Goal: Task Accomplishment & Management: Use online tool/utility

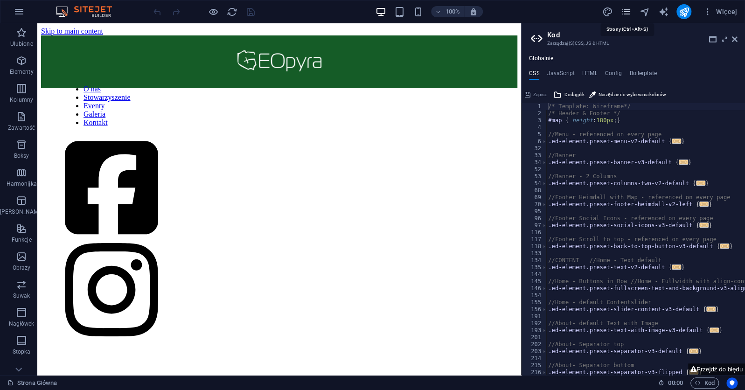
click at [631, 11] on icon "pages" at bounding box center [626, 12] width 11 height 11
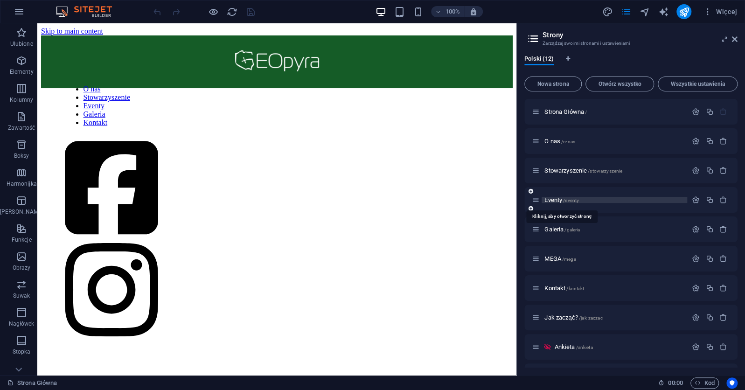
click at [566, 201] on span "/eventy" at bounding box center [571, 200] width 16 height 5
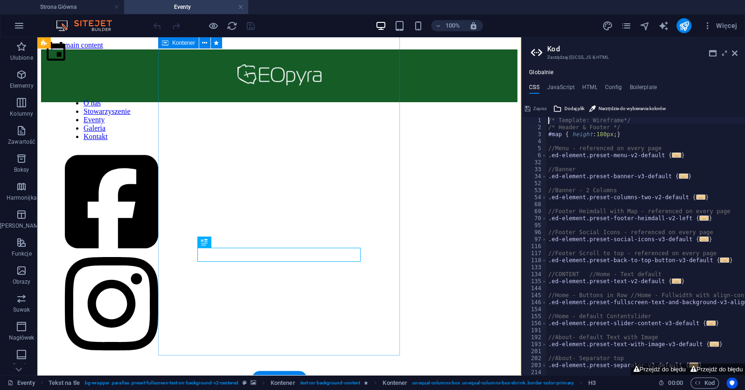
scroll to position [175, 0]
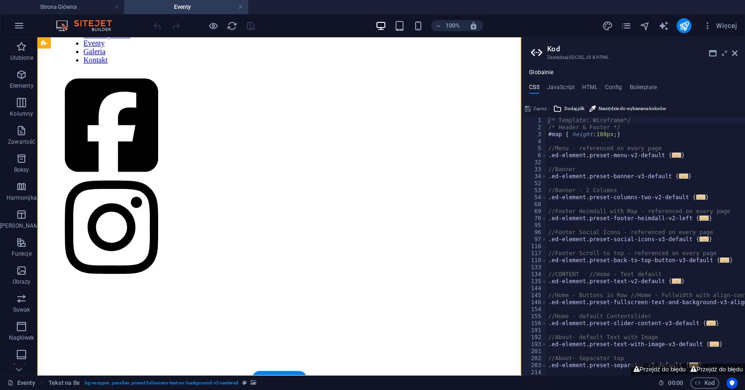
scroll to position [0, 0]
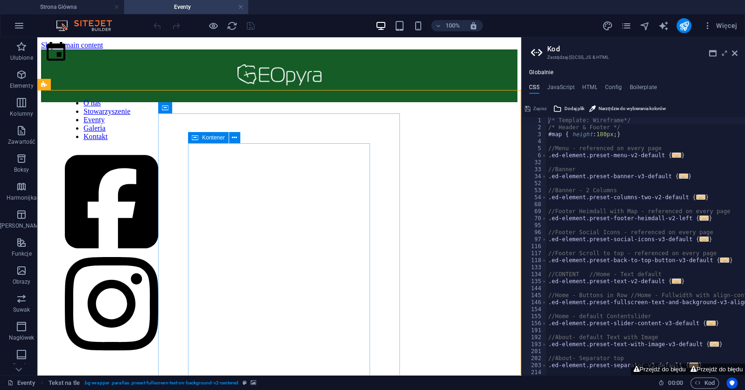
click at [216, 138] on span "Kontener" at bounding box center [213, 138] width 23 height 6
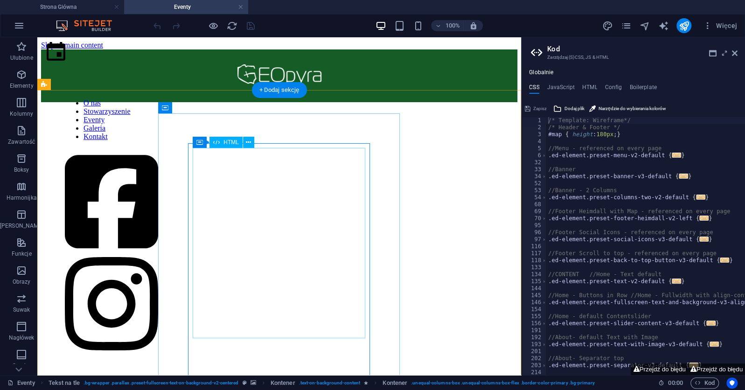
scroll to position [242, 0]
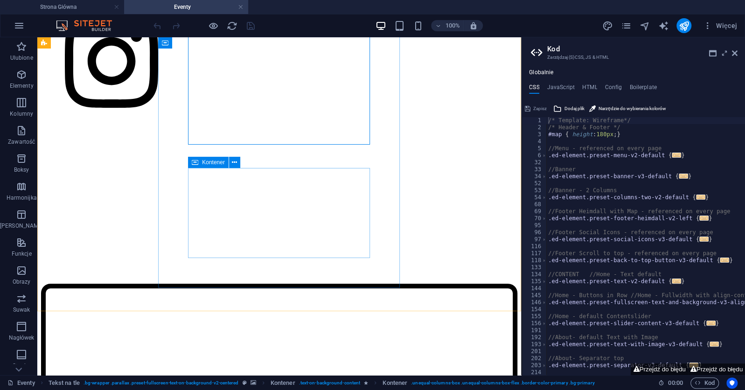
click at [207, 166] on div "Kontener" at bounding box center [208, 162] width 41 height 11
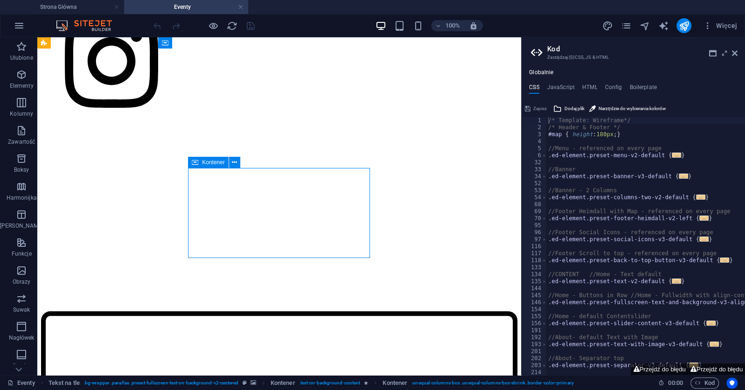
select select "%"
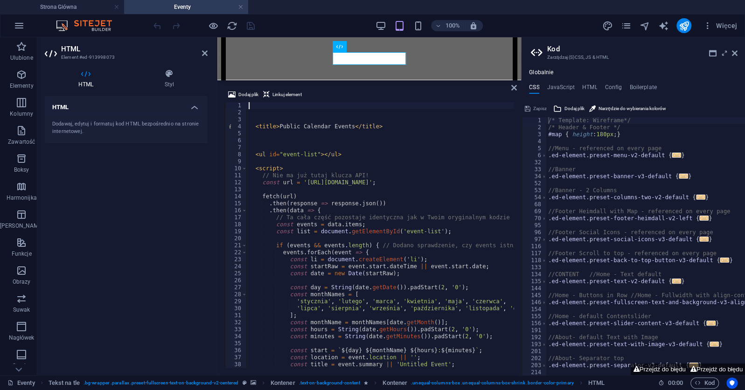
scroll to position [238, 0]
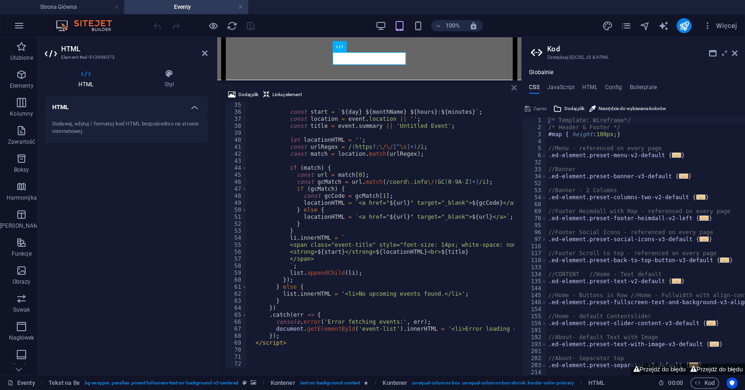
click at [515, 87] on icon at bounding box center [514, 87] width 6 height 7
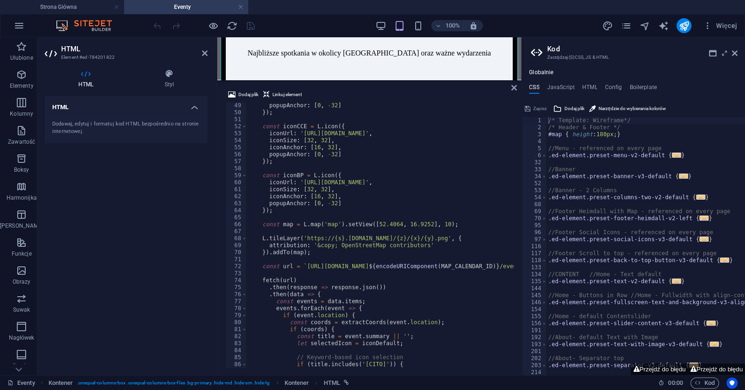
scroll to position [0, 0]
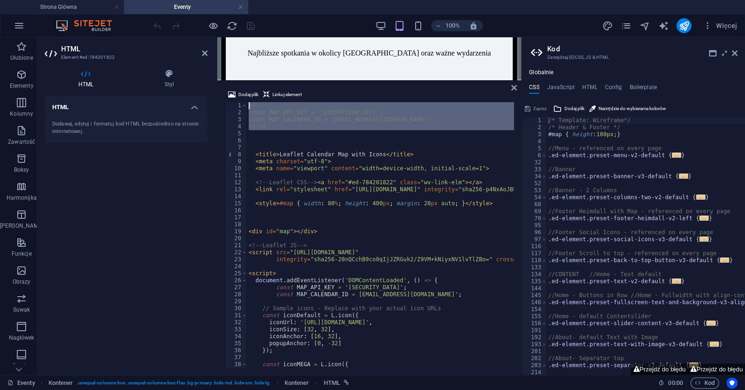
drag, startPoint x: 272, startPoint y: 136, endPoint x: 218, endPoint y: 103, distance: 63.6
click at [247, 103] on div "<!-- const MAP_API_KEY = '[ENCRYPTION_KEY]'; const MAP_CALENDAR_ID = [EMAIL_ADD…" at bounding box center [380, 234] width 267 height 265
type textarea "<!-- const MAP_API_KEY = '[ENCRYPTION_KEY]';"
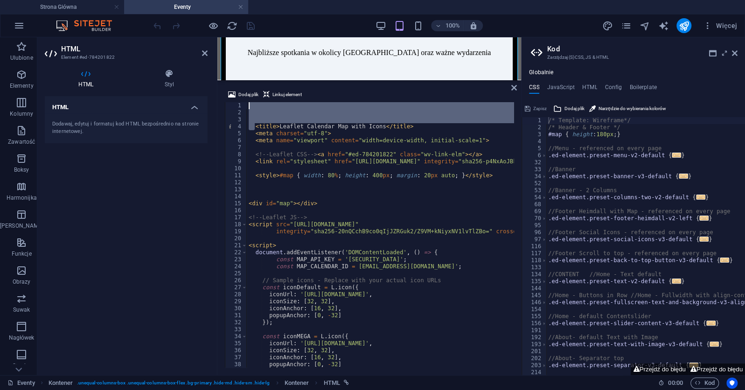
drag, startPoint x: 253, startPoint y: 127, endPoint x: 236, endPoint y: 88, distance: 42.6
click at [247, 102] on div "< title > Leaflet Calendar Map with Icons </ title > < meta charset = "utf-8" >…" at bounding box center [380, 234] width 267 height 265
type textarea "<title>Leaflet Calendar Map with Icons</title>"
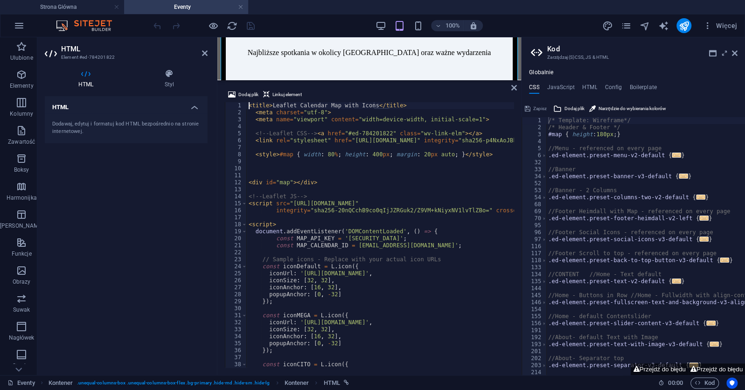
click at [509, 85] on div "Dodaj plik Linkuj element <title>Leaflet Calendar Map with Icons</title> 1 2 3 …" at bounding box center [369, 228] width 304 height 293
click at [514, 88] on icon at bounding box center [514, 87] width 6 height 7
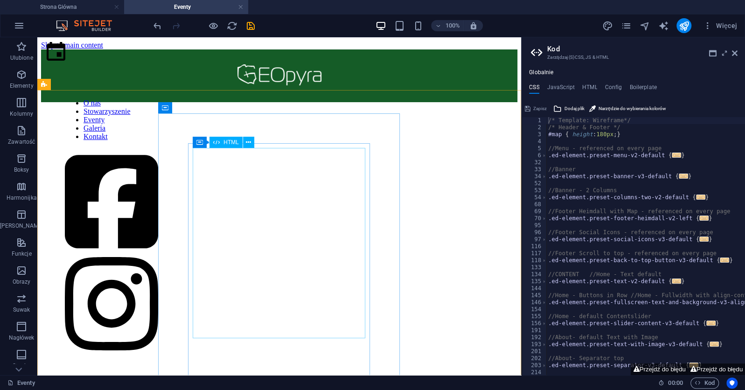
click at [220, 141] on div "HTML" at bounding box center [225, 142] width 33 height 11
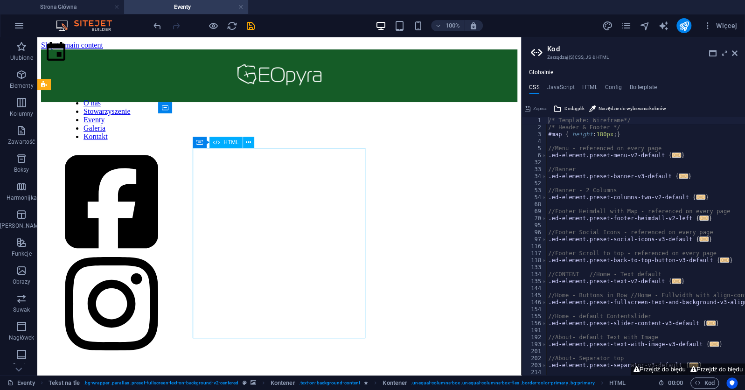
click at [220, 141] on div "HTML" at bounding box center [225, 142] width 33 height 11
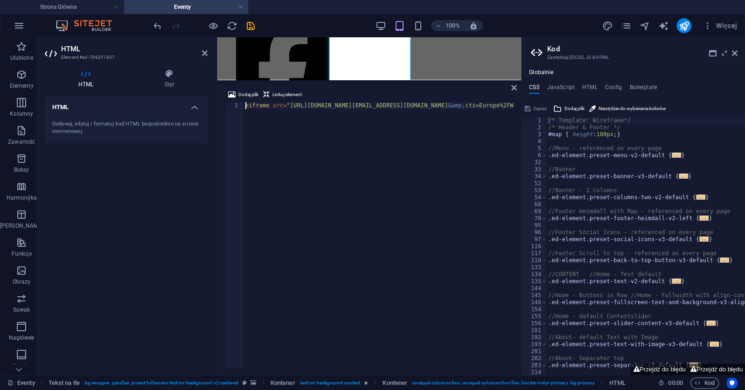
scroll to position [0, 412]
click at [422, 112] on div "< iframe src = "[URL][DOMAIN_NAME][EMAIL_ADDRESS][DOMAIN_NAME] &amp; ctz=Europe…" at bounding box center [584, 241] width 682 height 279
click at [731, 56] on header "Kod Zarządzaj (S)CSS, JS & HTML" at bounding box center [634, 49] width 207 height 24
click at [735, 54] on icon at bounding box center [735, 52] width 6 height 7
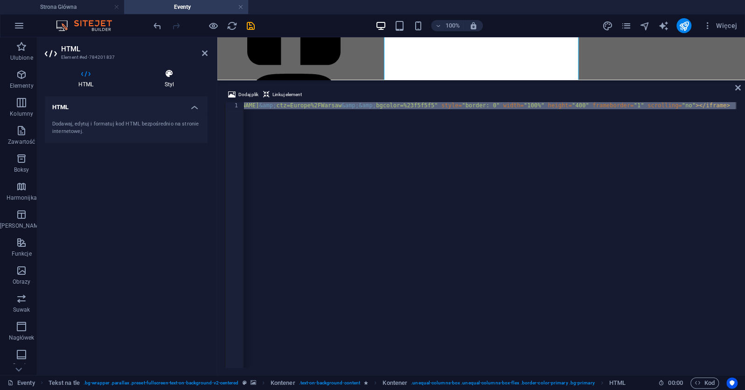
click at [158, 80] on h4 "Styl" at bounding box center [169, 79] width 77 height 20
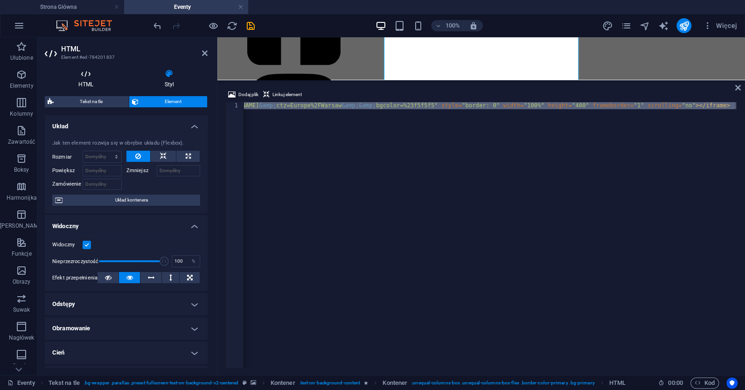
click at [91, 81] on h4 "HTML" at bounding box center [88, 79] width 86 height 20
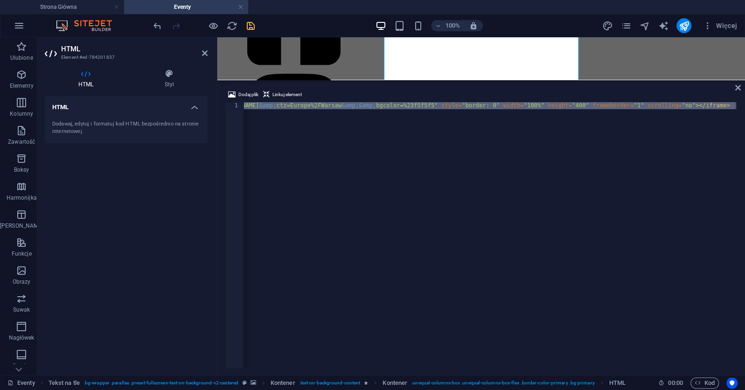
click at [252, 21] on icon "save" at bounding box center [250, 26] width 11 height 11
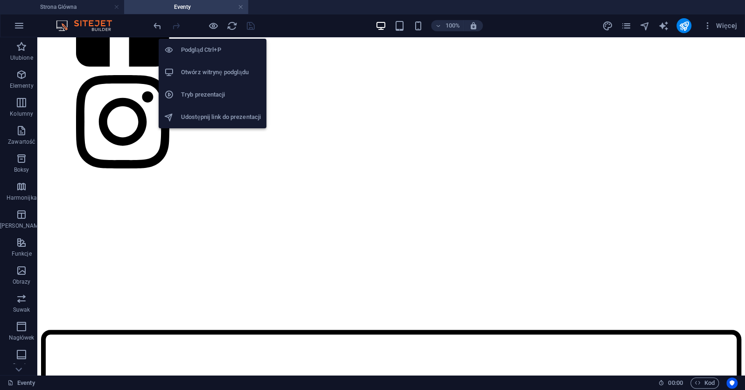
click at [234, 66] on li "Otwórz witrynę podglądu" at bounding box center [213, 72] width 108 height 22
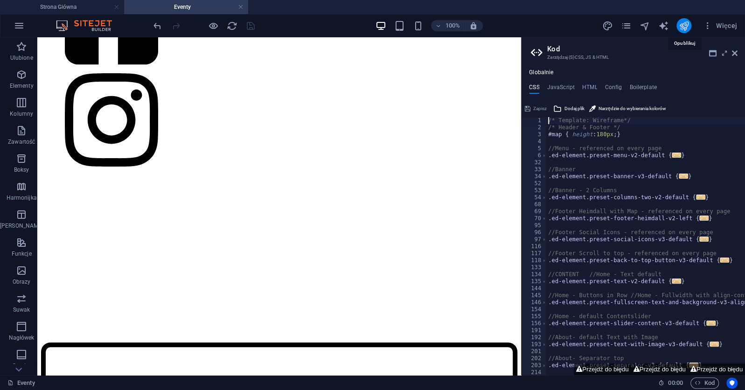
click at [684, 23] on icon "publish" at bounding box center [683, 26] width 11 height 11
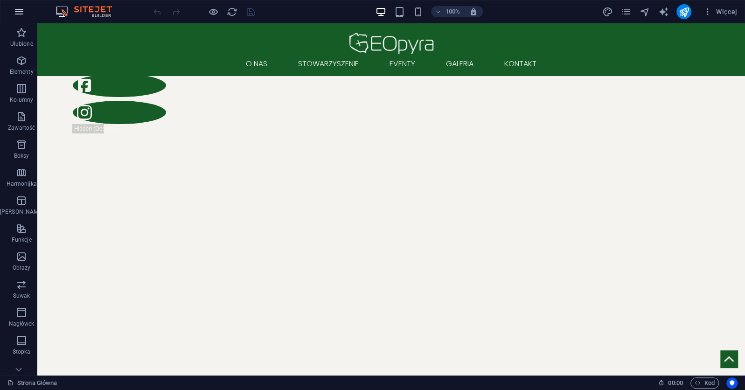
click at [29, 8] on button "button" at bounding box center [19, 11] width 22 height 22
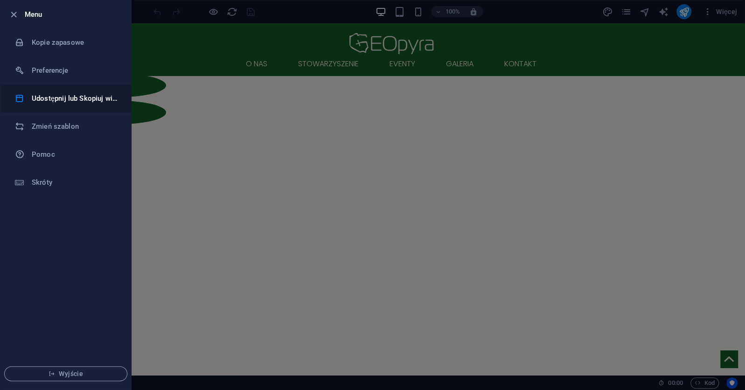
click at [40, 100] on h6 "Udostępnij lub Skopiuj witrynę" at bounding box center [75, 98] width 86 height 11
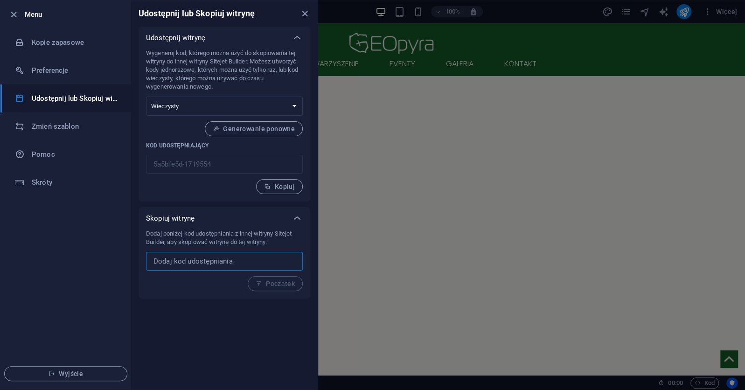
click at [267, 265] on input "text" at bounding box center [224, 261] width 157 height 19
click at [200, 246] on p "Dodaj poniżej kod udostępniania z innej witryny Sitejet Builder, aby skopiować …" at bounding box center [224, 237] width 157 height 17
click at [213, 269] on input "text" at bounding box center [224, 261] width 157 height 19
paste input "79c89b3a-1720154"
type input "79c89b3a-1720154"
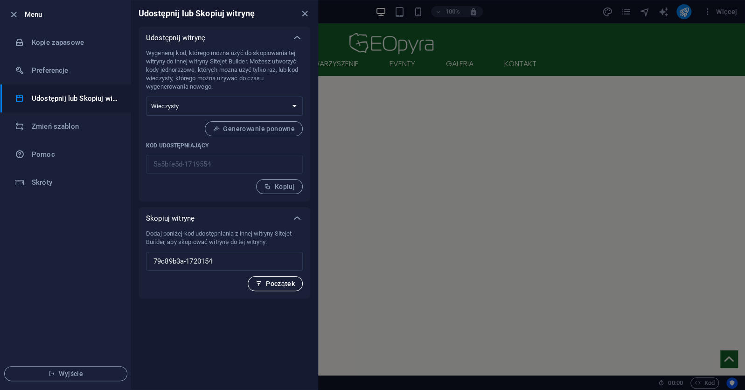
click at [271, 278] on button "Początek" at bounding box center [275, 283] width 55 height 15
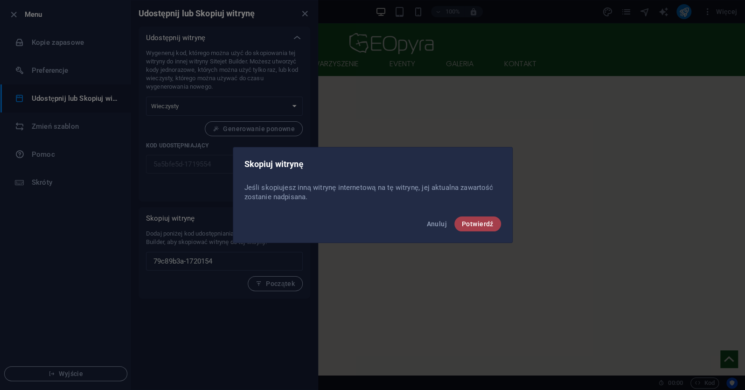
click at [487, 221] on span "Potwierdź" at bounding box center [478, 223] width 32 height 7
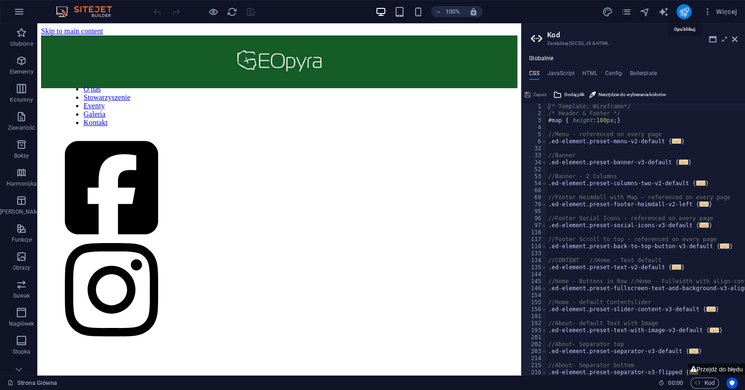
click at [687, 10] on icon "publish" at bounding box center [683, 12] width 11 height 11
